Goal: Task Accomplishment & Management: Complete application form

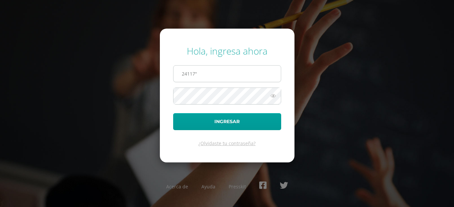
type input "24117""
click at [173, 113] on button "Ingresar" at bounding box center [227, 121] width 108 height 17
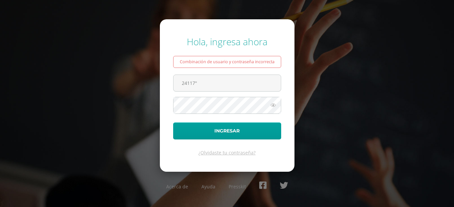
click at [200, 81] on input "24117"" at bounding box center [227, 83] width 107 height 16
paste input "@"
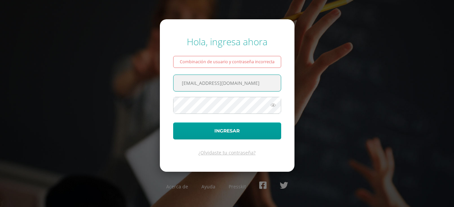
type input "[EMAIL_ADDRESS][DOMAIN_NAME]"
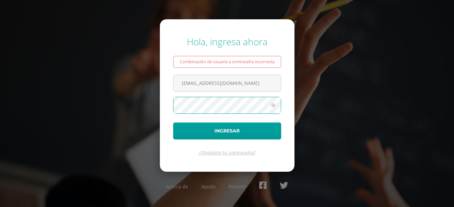
click at [173, 122] on button "Ingresar" at bounding box center [227, 130] width 108 height 17
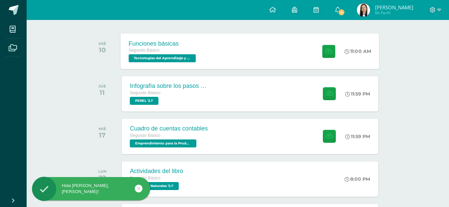
scroll to position [100, 0]
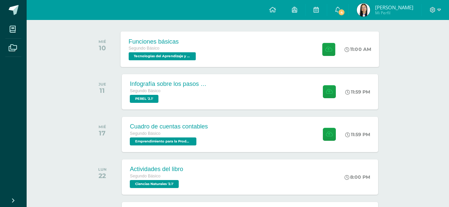
click at [168, 40] on div "Funciones básicas" at bounding box center [163, 41] width 69 height 7
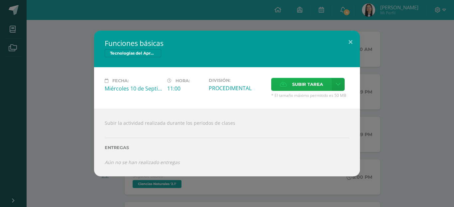
click at [305, 85] on span "Subir tarea" at bounding box center [307, 84] width 31 height 12
click at [0, 0] on input "Subir tarea" at bounding box center [0, 0] width 0 height 0
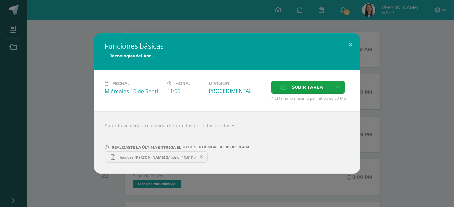
click at [153, 155] on span "fbasicas Andrea Patzan 2.1.xlsx" at bounding box center [148, 157] width 67 height 5
drag, startPoint x: 268, startPoint y: 5, endPoint x: 350, endPoint y: 47, distance: 92.5
click at [350, 47] on button at bounding box center [350, 44] width 19 height 23
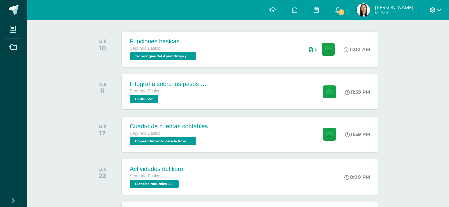
click at [440, 8] on icon at bounding box center [439, 10] width 4 height 6
click at [420, 50] on link "Cerrar sesión" at bounding box center [414, 46] width 53 height 10
